Goal: Information Seeking & Learning: Learn about a topic

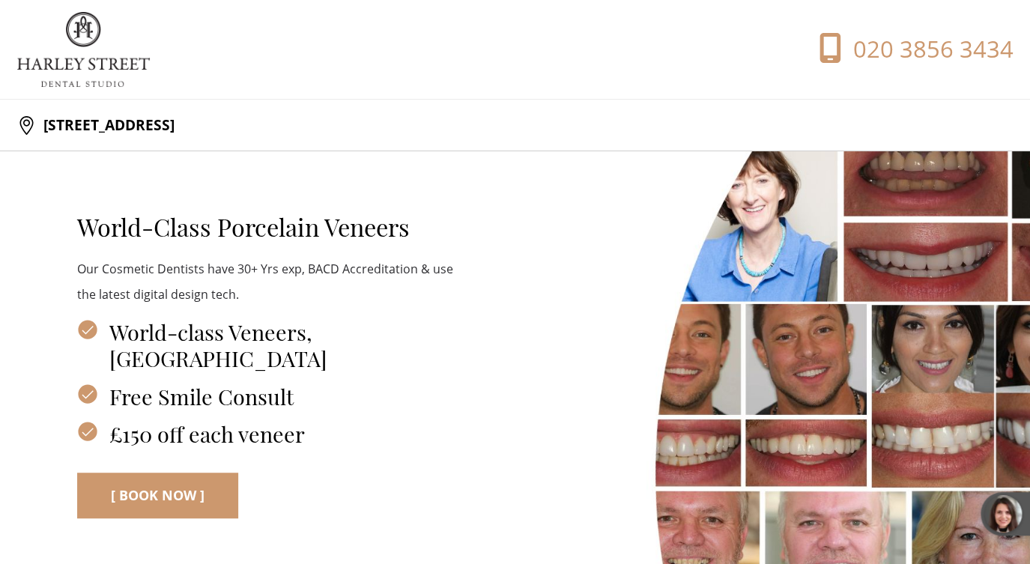
drag, startPoint x: 43, startPoint y: 127, endPoint x: 293, endPoint y: 130, distance: 249.5
click at [294, 130] on div "[STREET_ADDRESS]" at bounding box center [266, 125] width 498 height 30
copy p "[STREET_ADDRESS]"
click at [343, 160] on div "World-Class Porcelain Veneers Our Cosmetic Dentists have 30+ Yrs exp, BACD Accr…" at bounding box center [515, 353] width 996 height 404
click at [393, 452] on div "World-Class Porcelain Veneers Our Cosmetic Dentists have 30+ Yrs exp, BACD Accr…" at bounding box center [266, 364] width 498 height 381
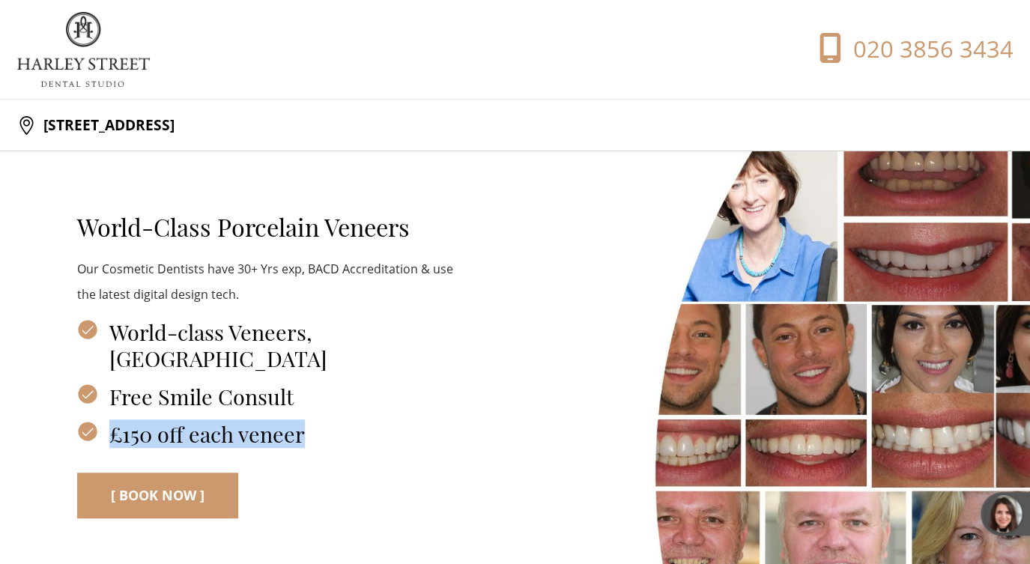
drag, startPoint x: 82, startPoint y: 224, endPoint x: 323, endPoint y: 440, distance: 323.6
click at [323, 440] on div "World-Class Porcelain Veneers Our Cosmetic Dentists have 30+ Yrs exp, BACD Accr…" at bounding box center [266, 318] width 378 height 258
copy h3 "£150 off each veneer"
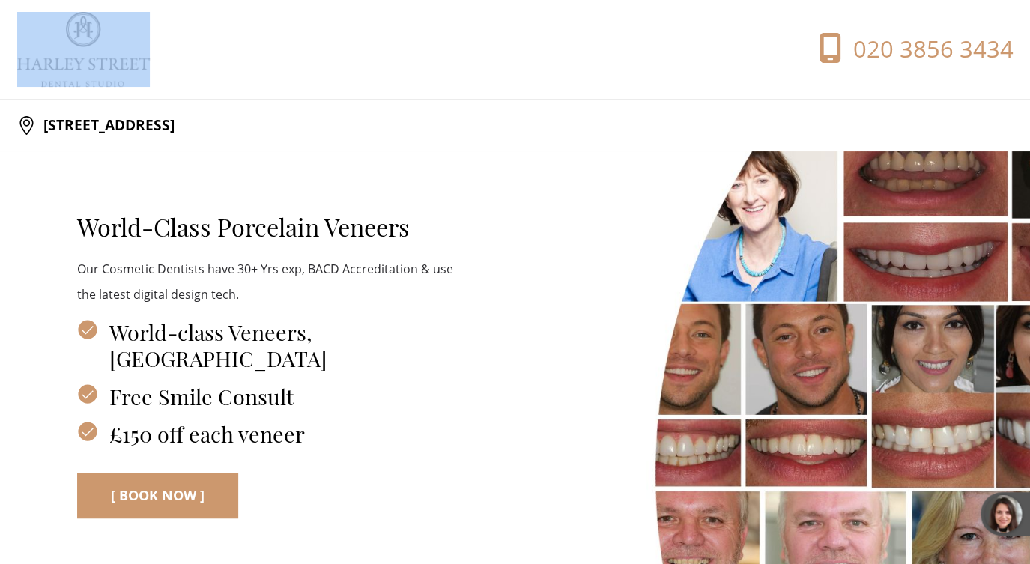
drag, startPoint x: 256, startPoint y: 160, endPoint x: 13, endPoint y: 56, distance: 264.1
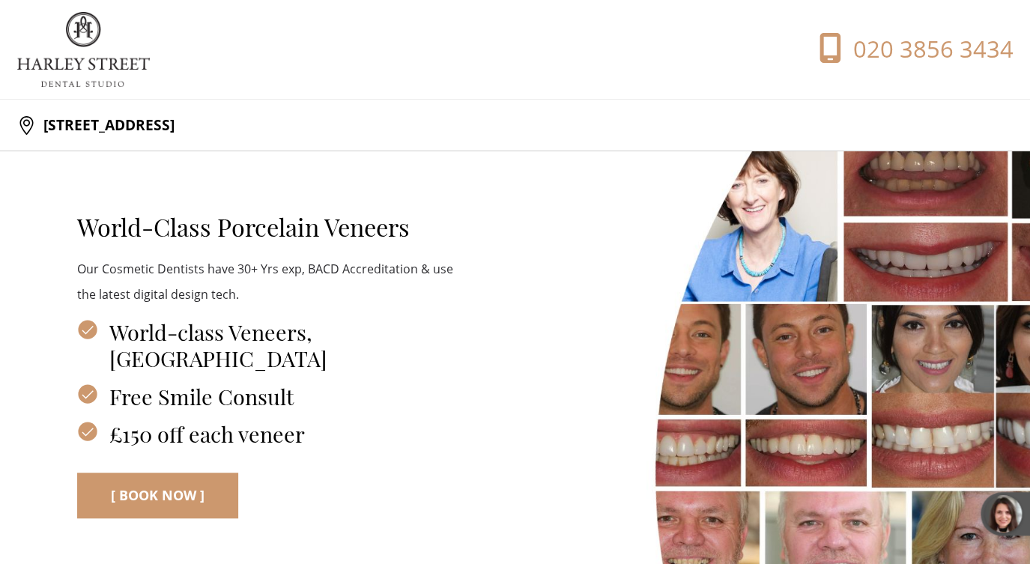
click at [412, 237] on h2 "World-Class Porcelain Veneers" at bounding box center [266, 227] width 378 height 29
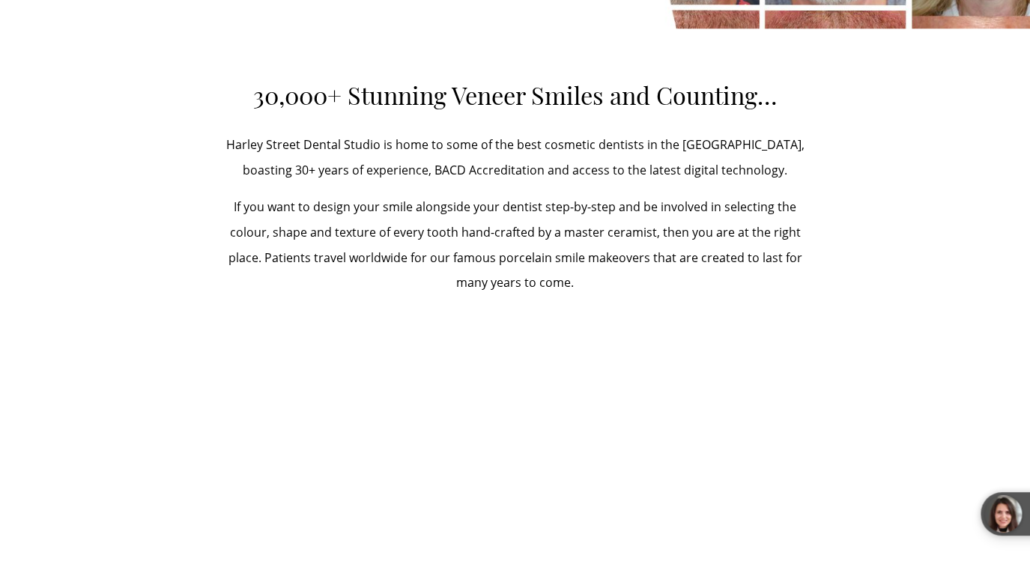
scroll to position [620, 0]
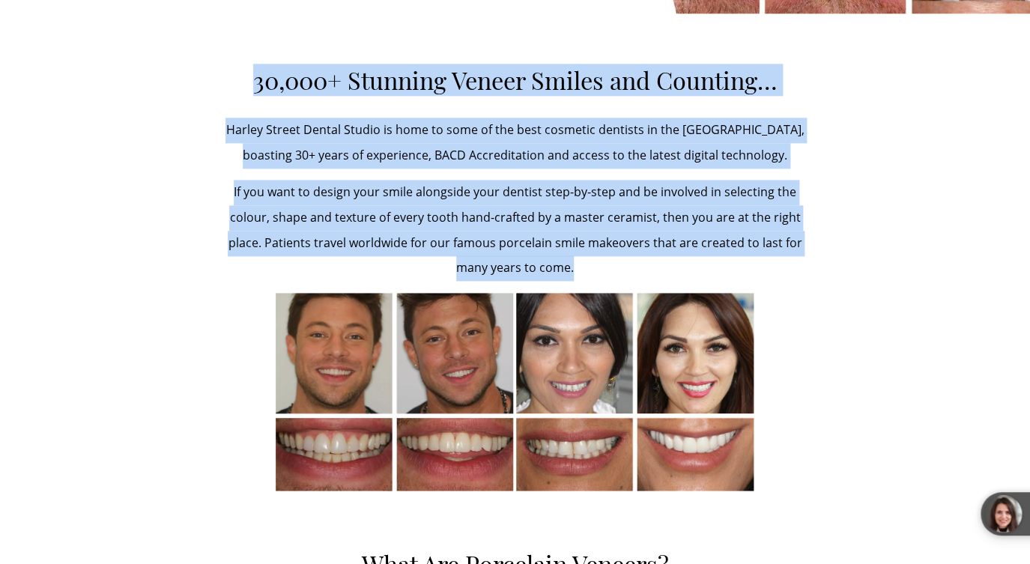
drag, startPoint x: 252, startPoint y: 87, endPoint x: 582, endPoint y: 263, distance: 374.3
copy div "30,000+ Stunning Veneer Smiles and Counting… Harley Street Dental Studio is hom…"
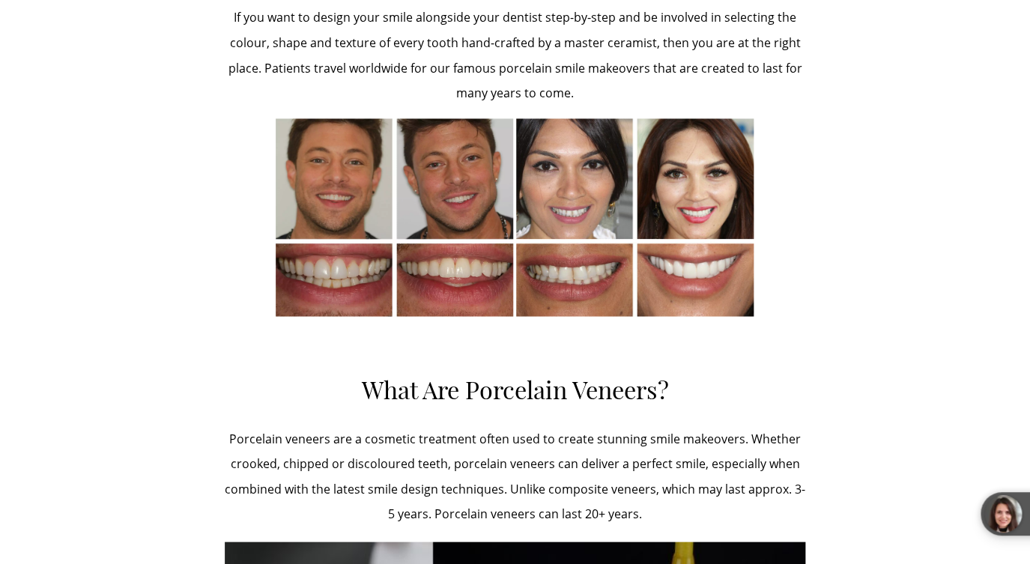
scroll to position [958, 0]
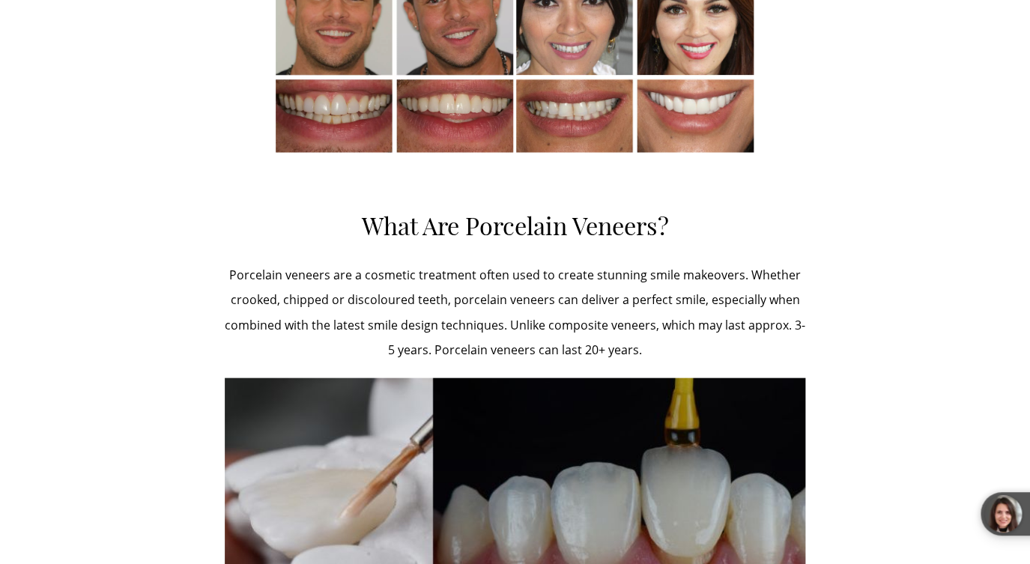
drag, startPoint x: 364, startPoint y: 220, endPoint x: 682, endPoint y: 345, distance: 341.1
click at [682, 347] on div "30,000+ Stunning Veneer Smiles and Counting… Harley Street Dental Studio is hom…" at bounding box center [515, 259] width 581 height 1065
copy div "What Are Porcelain Veneers? Porcelain veneers are a cosmetic treatment often us…"
click at [135, 247] on div "30,000+ Stunning Veneer Smiles and Counting… Harley Street Dental Studio is hom…" at bounding box center [515, 259] width 996 height 1065
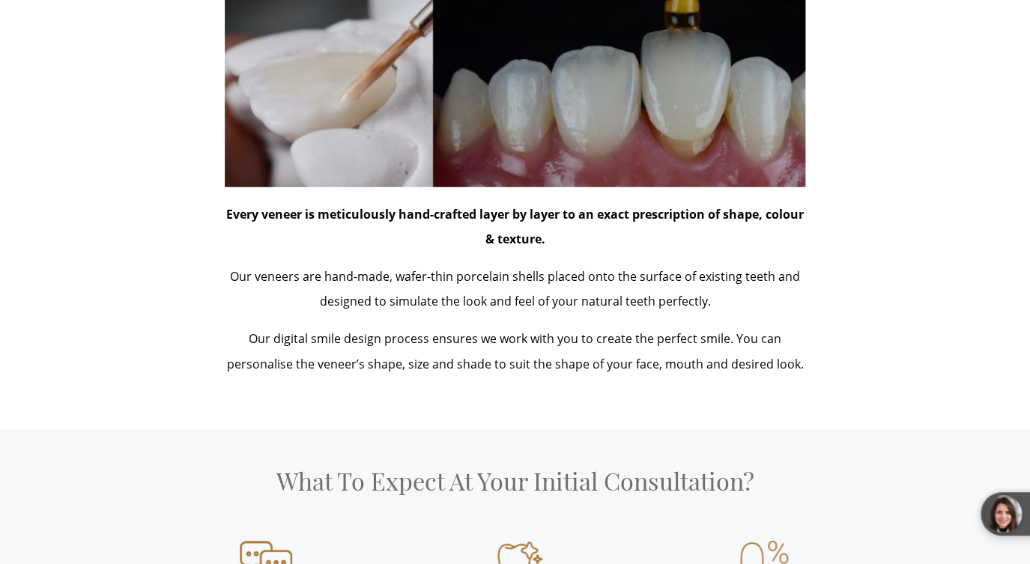
scroll to position [1377, 0]
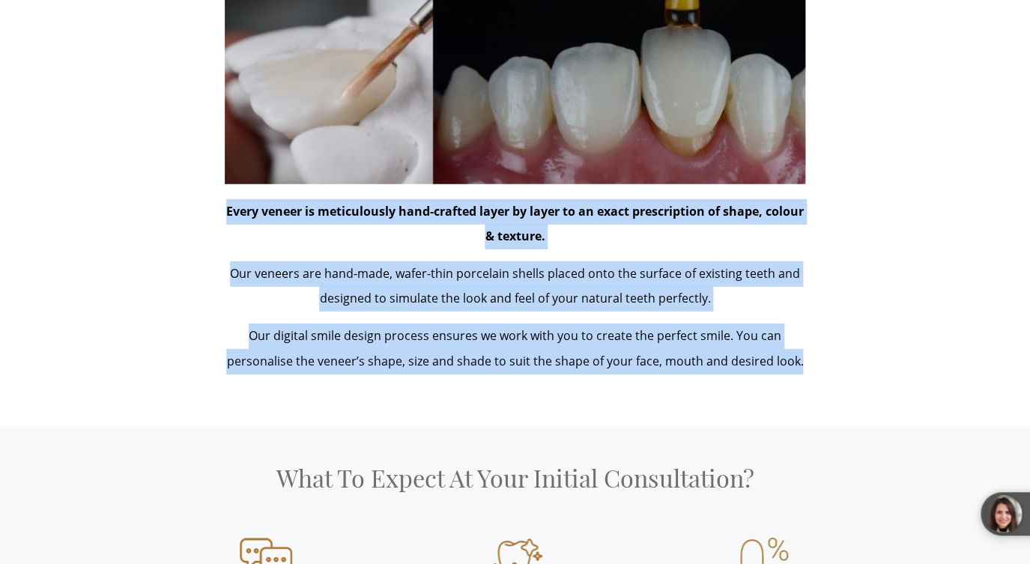
drag, startPoint x: 227, startPoint y: 211, endPoint x: 768, endPoint y: 383, distance: 567.6
copy div "Every veneer is meticulously hand-crafted layer by layer to an exact prescripti…"
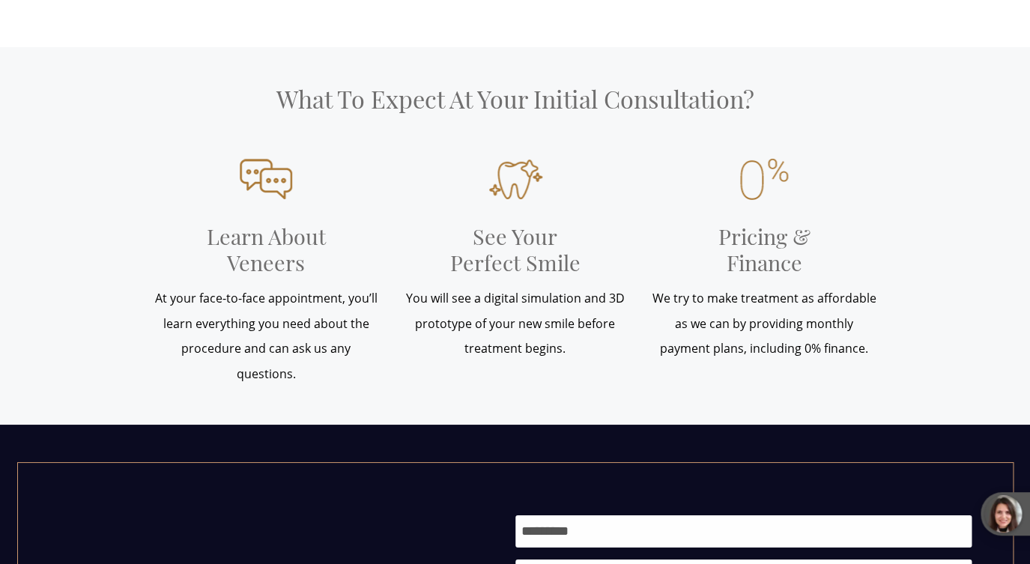
scroll to position [1758, 0]
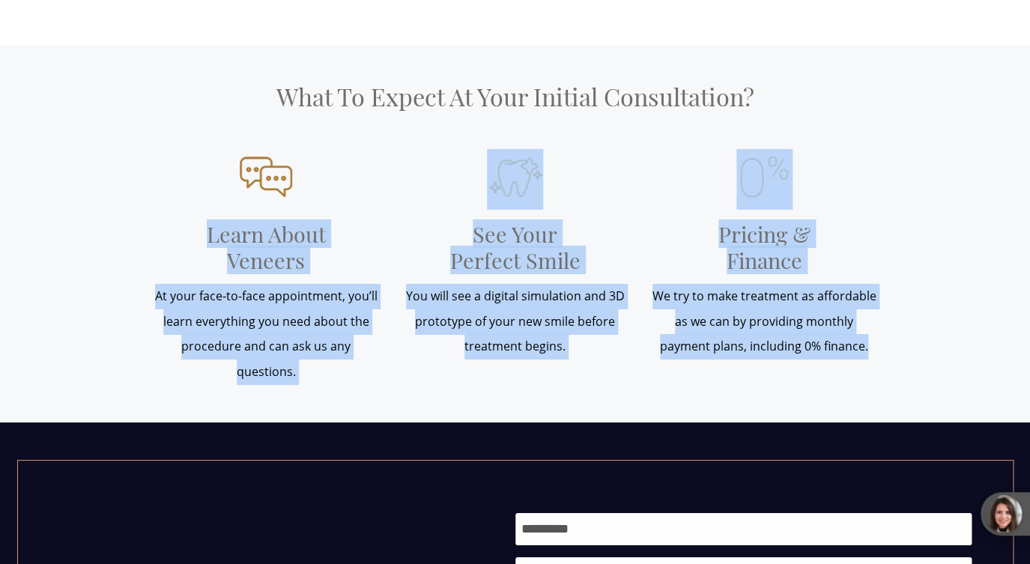
drag, startPoint x: 207, startPoint y: 234, endPoint x: 372, endPoint y: 390, distance: 227.3
click at [372, 390] on div "What To Expect At Your Initial Consultation? Learn About Veneers At your face-t…" at bounding box center [515, 233] width 1030 height 377
copy div "Learn About Veneers At your face-to-face appointment, you’ll learn everything y…"
click at [494, 333] on p "You will see a digital simulation and 3D prototype of your new smile before tre…" at bounding box center [515, 322] width 227 height 76
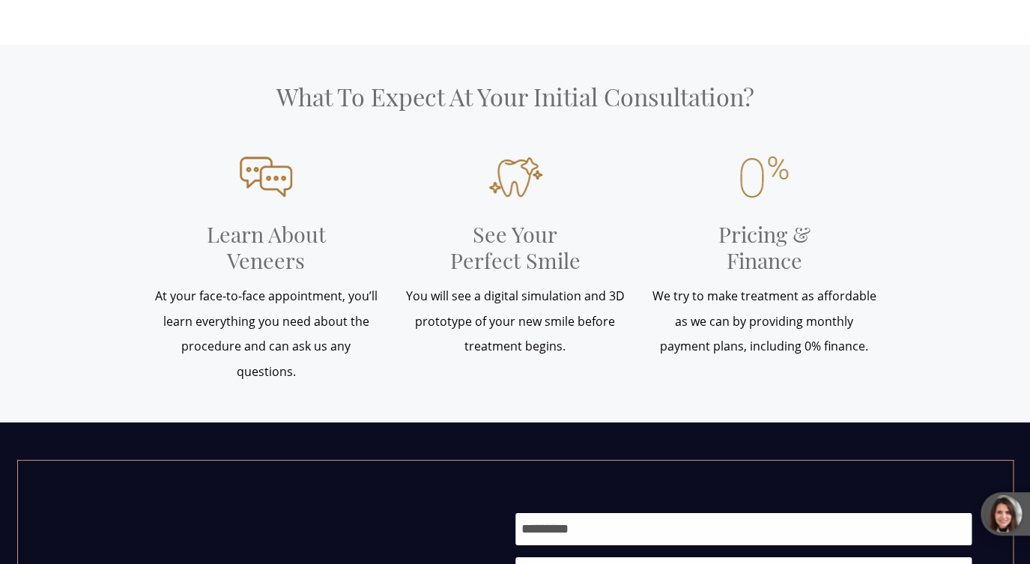
click at [742, 246] on h3 "Pricing & Finance" at bounding box center [764, 247] width 150 height 74
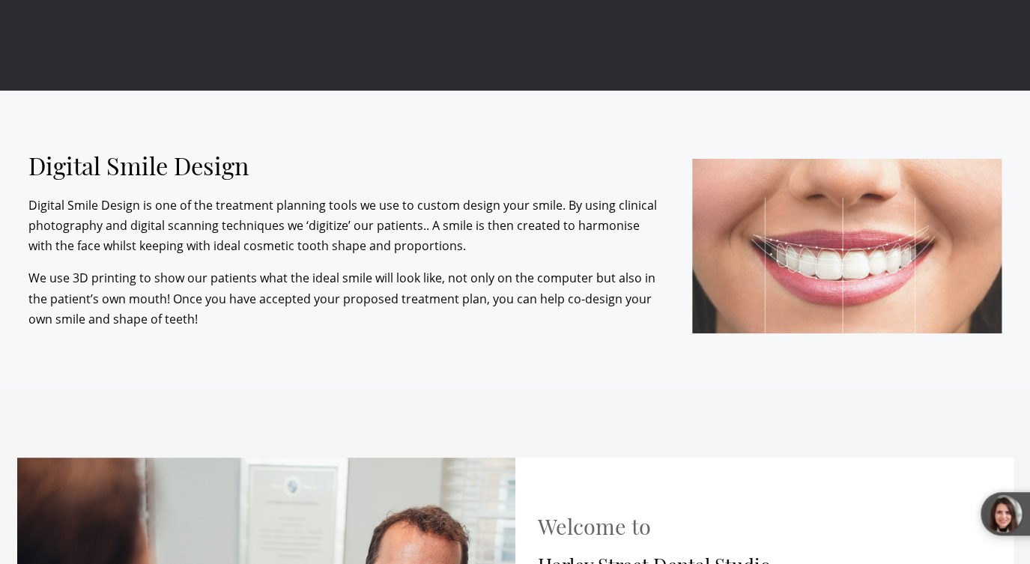
scroll to position [6087, 0]
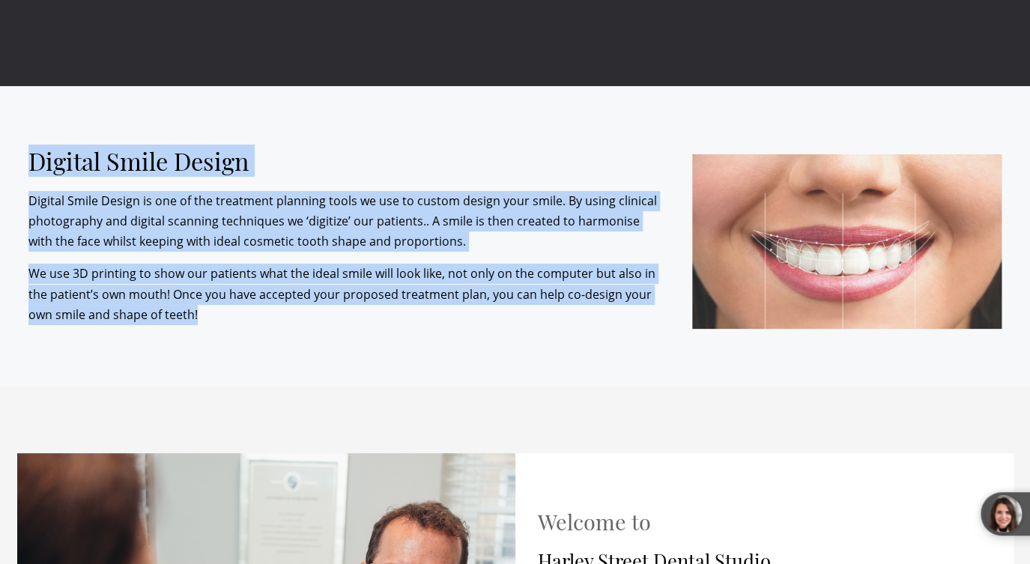
drag, startPoint x: 31, startPoint y: 157, endPoint x: 238, endPoint y: 319, distance: 263.6
click at [239, 320] on div "Digital Smile Design Digital Smile Design is one of the treatment planning tool…" at bounding box center [349, 236] width 642 height 178
copy div "Digital Smile Design Digital Smile Design is one of the treatment planning tool…"
click at [204, 223] on p "Digital Smile Design is one of the treatment planning tools we use to custom de…" at bounding box center [343, 221] width 630 height 61
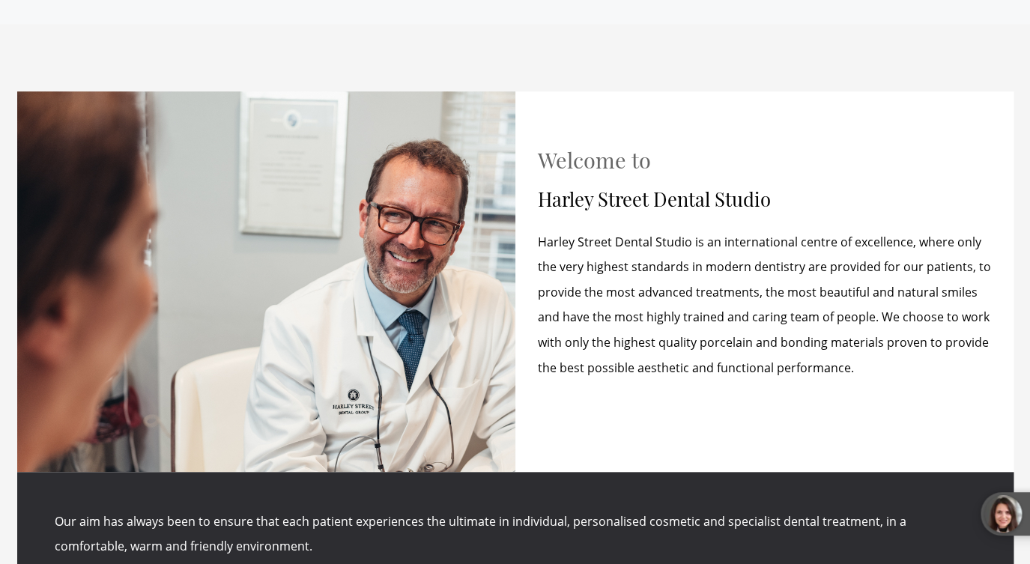
scroll to position [6454, 0]
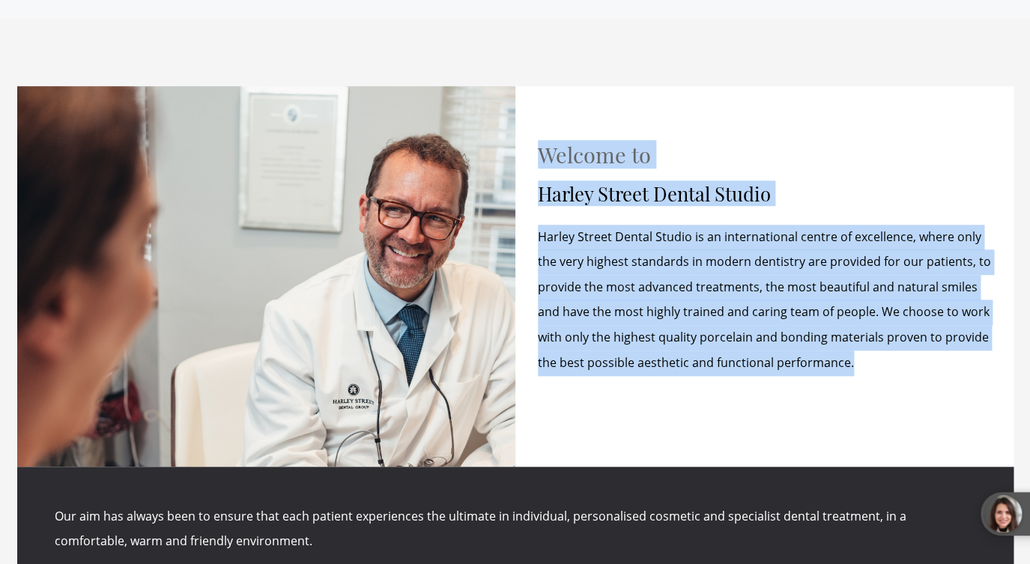
drag, startPoint x: 542, startPoint y: 150, endPoint x: 888, endPoint y: 374, distance: 412.9
click at [888, 374] on div "Welcome to [GEOGRAPHIC_DATA] is an international centre of excellence, where on…" at bounding box center [764, 276] width 498 height 381
copy div "Welcome to [GEOGRAPHIC_DATA] is an international centre of excellence, where on…"
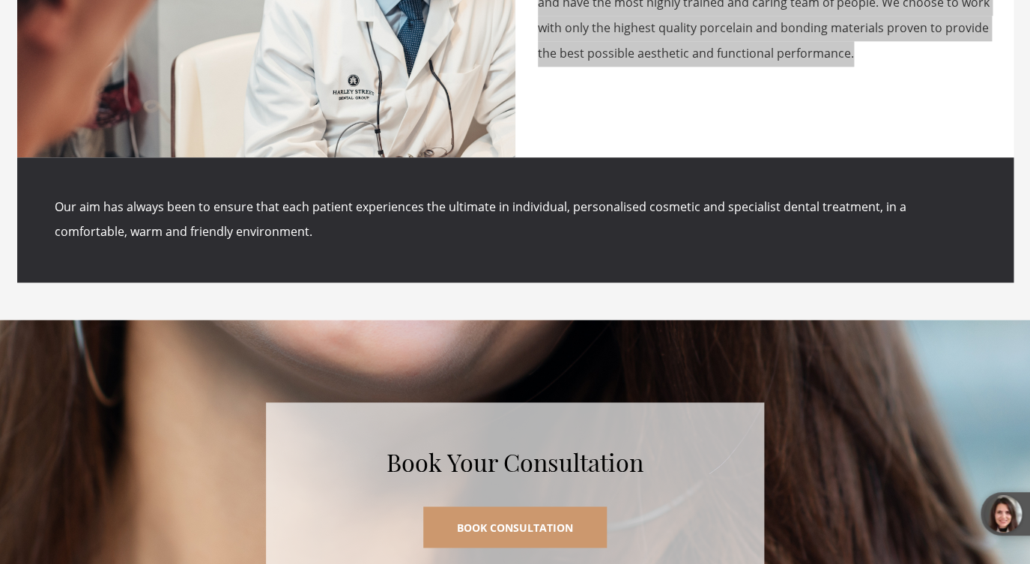
scroll to position [6766, 0]
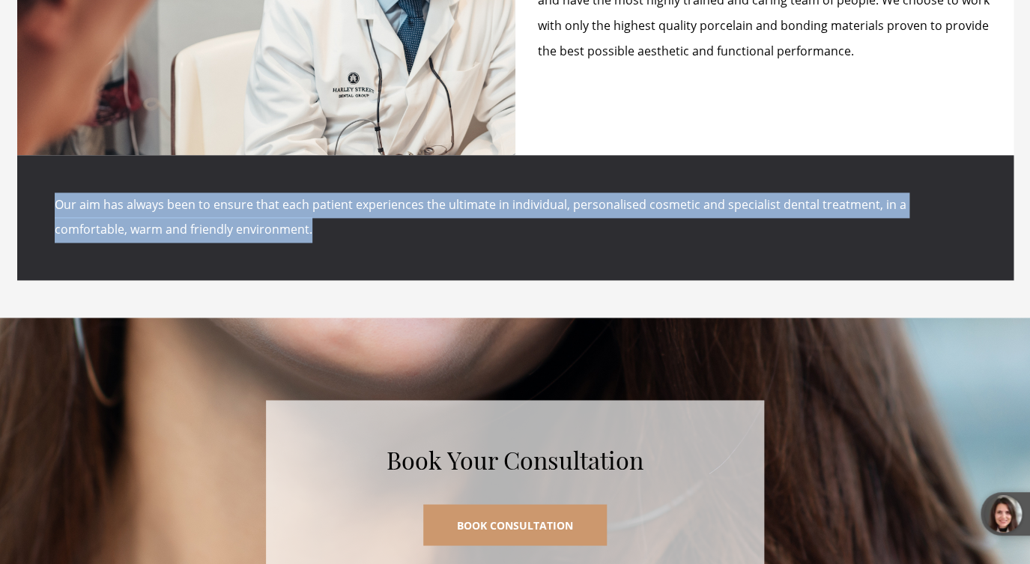
drag, startPoint x: 56, startPoint y: 201, endPoint x: 267, endPoint y: 245, distance: 215.1
click at [267, 250] on div "Our aim has always been to ensure that each patient experiences the ultimate in…" at bounding box center [515, 217] width 996 height 125
copy p "Our aim has always been to ensure that each patient experiences the ultimate in…"
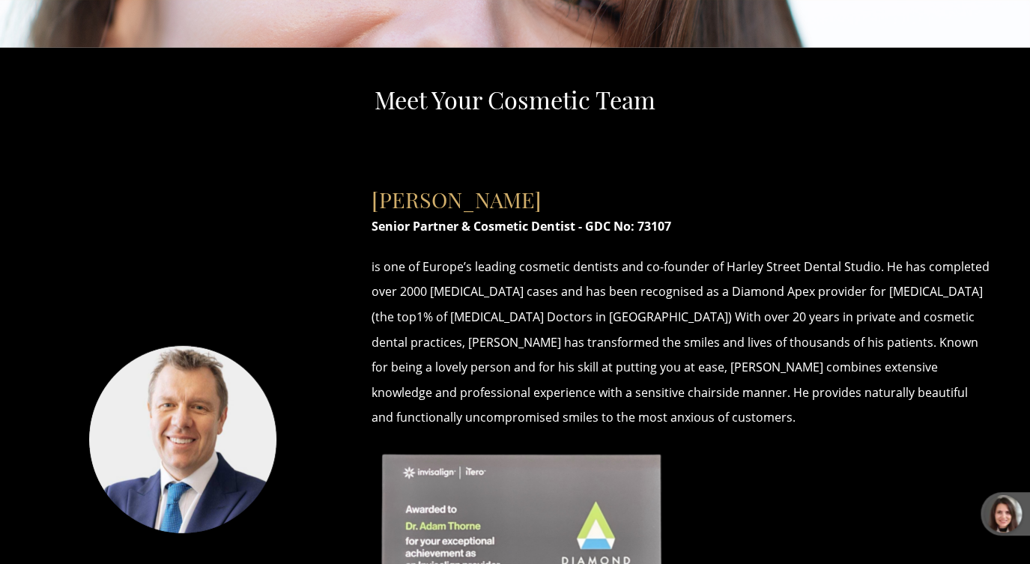
scroll to position [7418, 0]
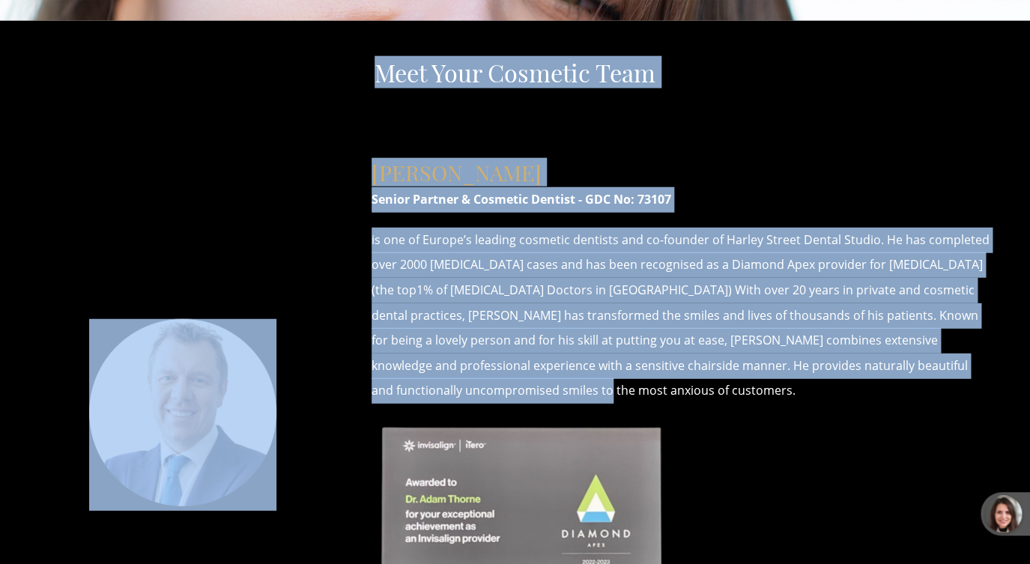
drag, startPoint x: 376, startPoint y: 75, endPoint x: 461, endPoint y: 384, distance: 320.2
copy div "Meet Your Cosmetic Team [PERSON_NAME] Senior Partner & Cosmetic Dentist - GDC N…"
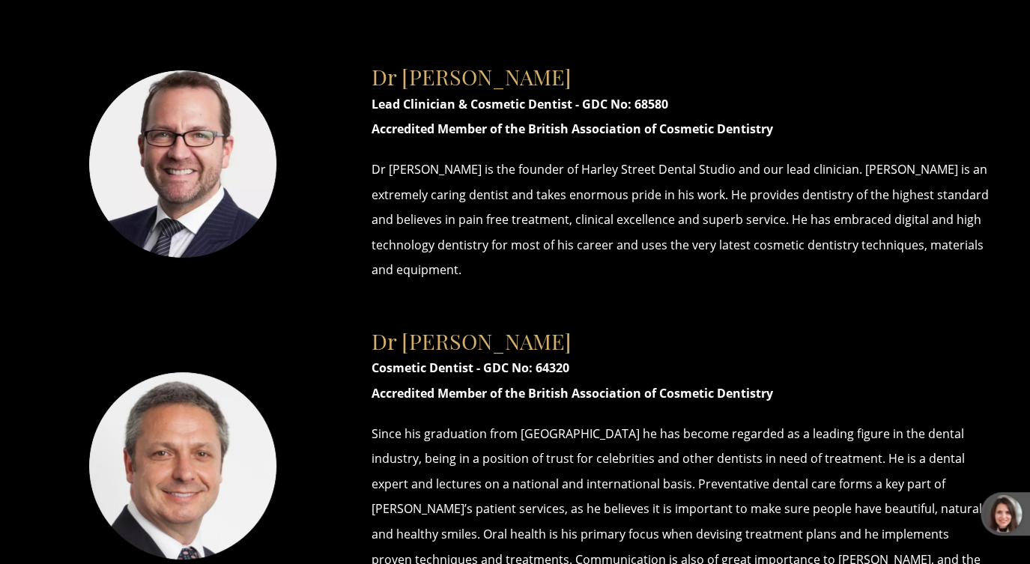
scroll to position [8094, 0]
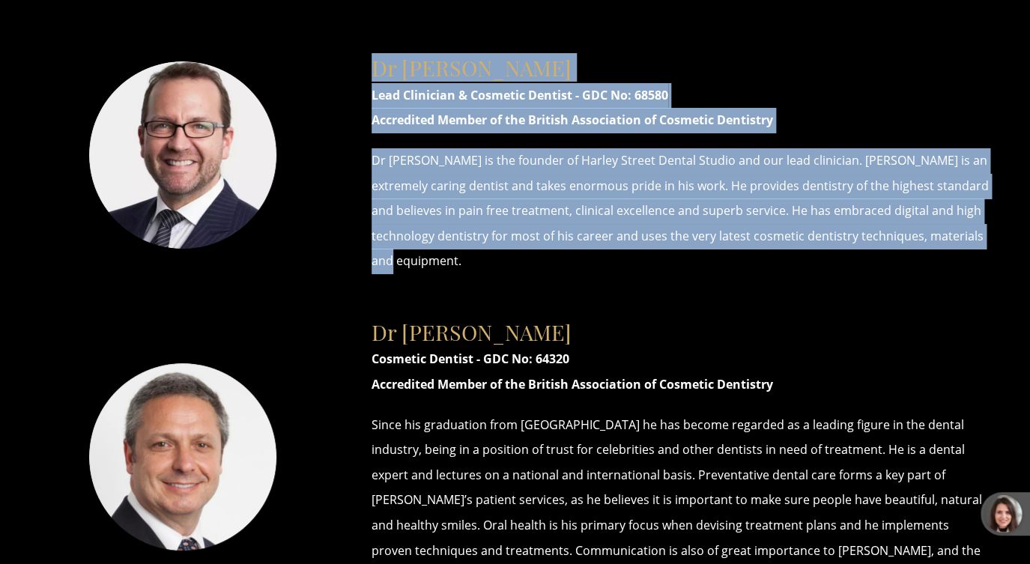
drag, startPoint x: 373, startPoint y: 64, endPoint x: 516, endPoint y: 258, distance: 241.1
click at [515, 258] on div "Dr [PERSON_NAME] Lead Clinician & Cosmetic Dentist - GDC No: 68580 Accredited M…" at bounding box center [681, 156] width 664 height 249
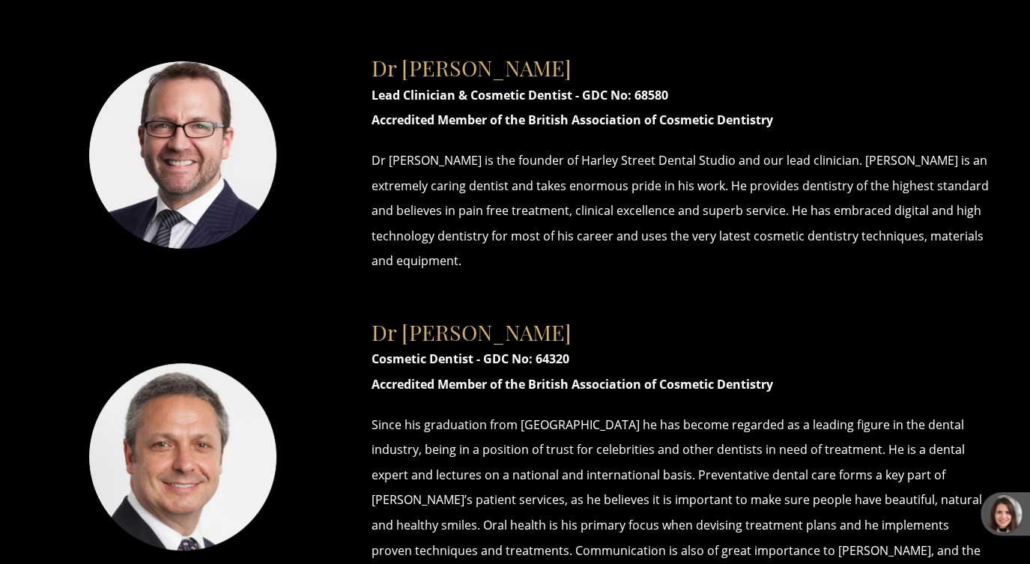
click at [303, 264] on div "Dr [PERSON_NAME] Lead Clinician & Cosmetic Dentist - GDC No: 68580 Accredited M…" at bounding box center [515, 156] width 996 height 249
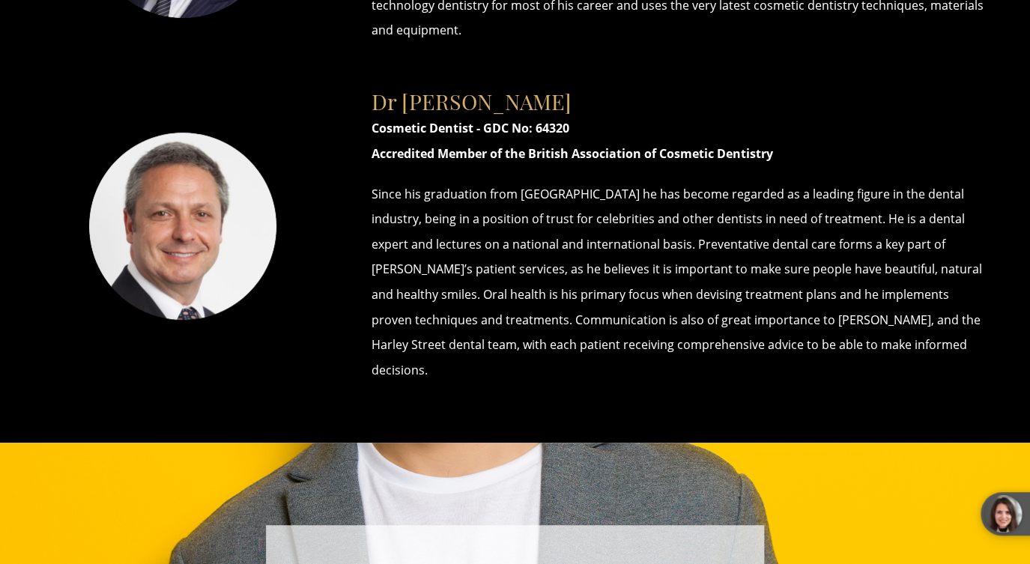
scroll to position [8335, 0]
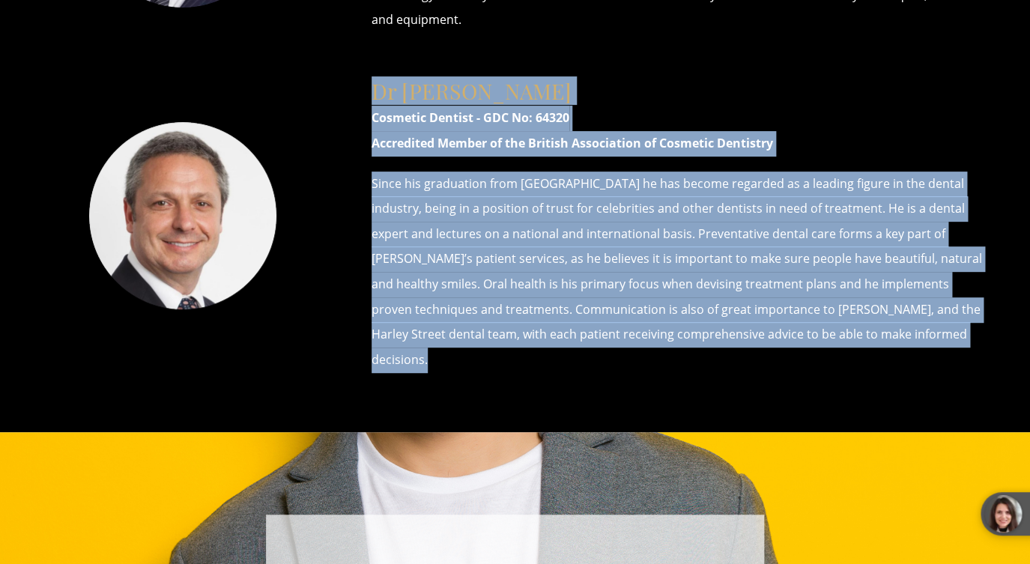
drag, startPoint x: 375, startPoint y: 88, endPoint x: 750, endPoint y: 359, distance: 462.6
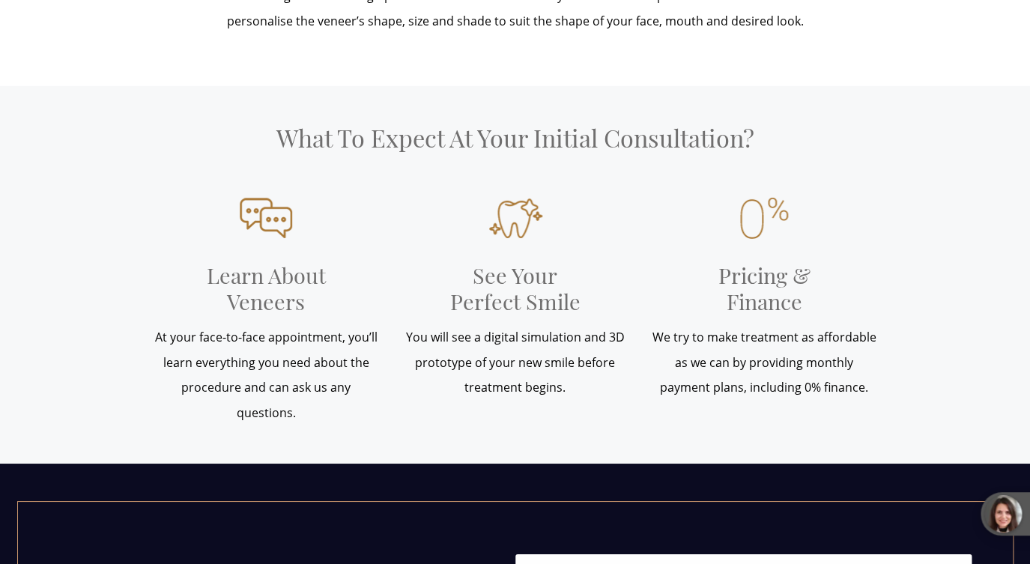
scroll to position [1718, 0]
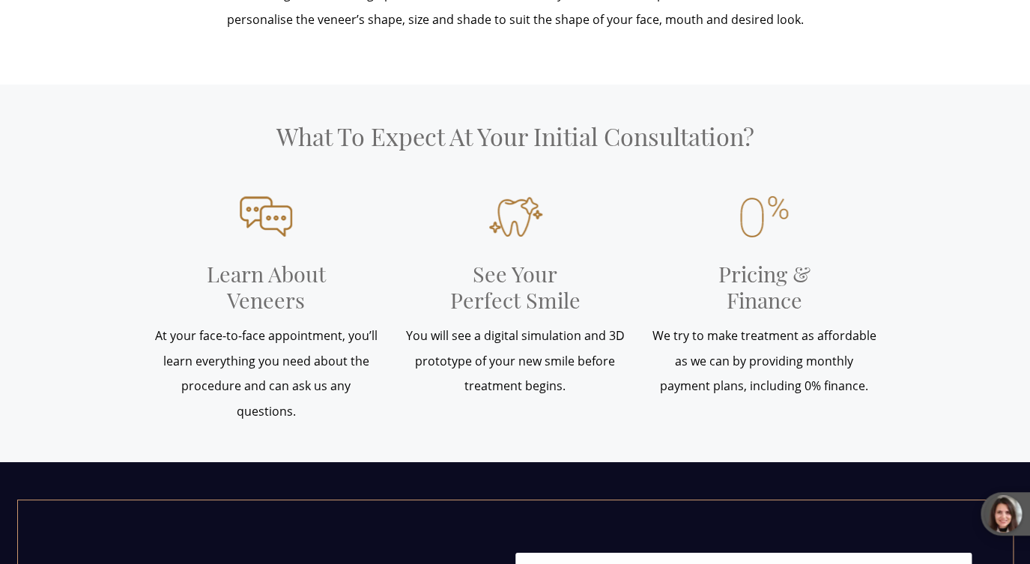
click at [750, 252] on h3 "Pricing & Finance" at bounding box center [764, 286] width 150 height 74
click at [748, 312] on h3 "Pricing & Finance" at bounding box center [764, 286] width 150 height 74
click at [509, 288] on h3 "See Your Perfect Smile" at bounding box center [515, 286] width 150 height 74
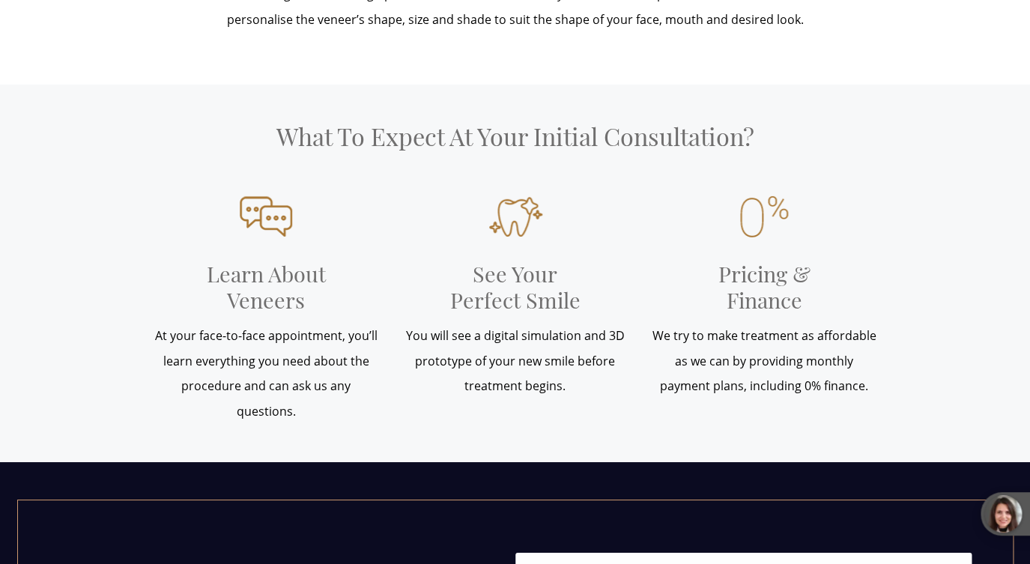
click at [509, 288] on h3 "See Your Perfect Smile" at bounding box center [515, 286] width 150 height 74
click at [282, 283] on h3 "Learn About Veneers" at bounding box center [266, 286] width 150 height 74
click at [744, 289] on h3 "Pricing & Finance" at bounding box center [764, 286] width 150 height 74
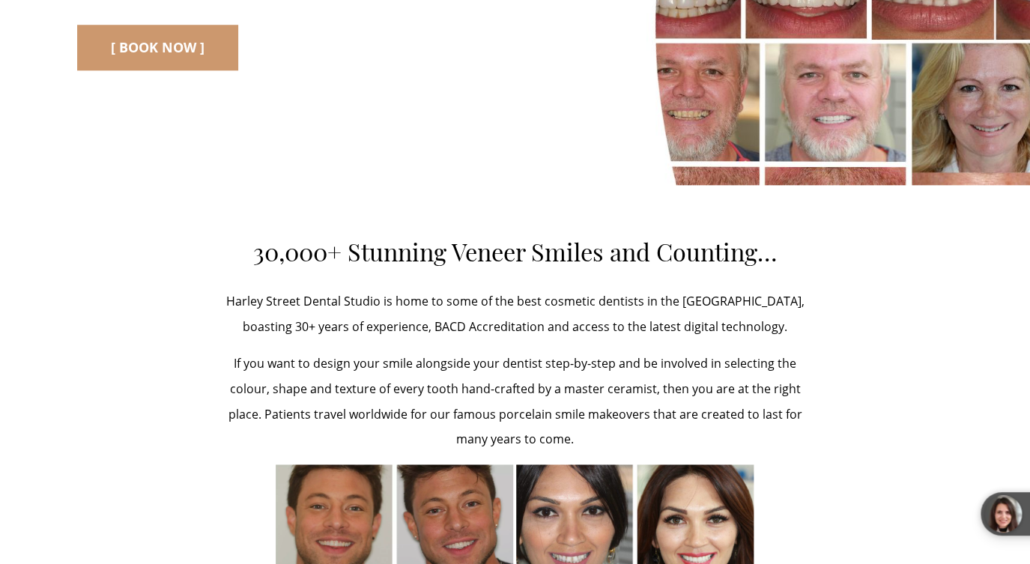
scroll to position [0, 0]
